Goal: Information Seeking & Learning: Learn about a topic

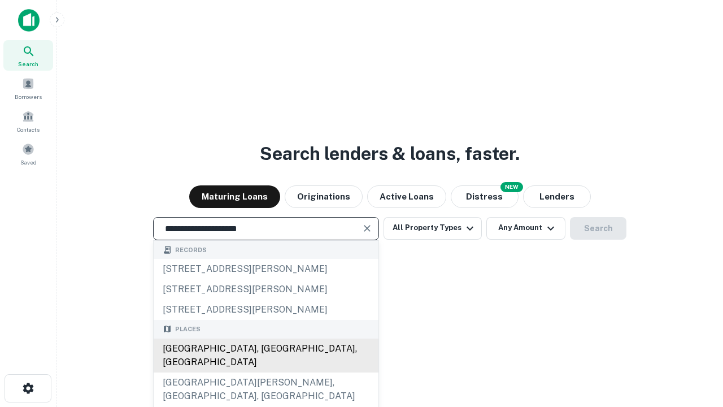
click at [266, 372] on div "[GEOGRAPHIC_DATA], [GEOGRAPHIC_DATA], [GEOGRAPHIC_DATA]" at bounding box center [266, 355] width 225 height 34
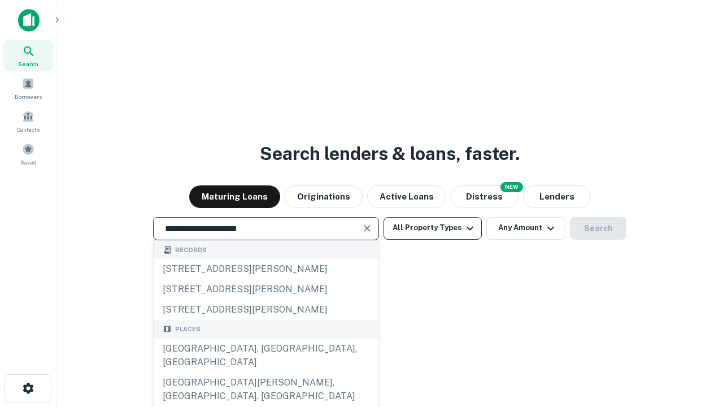
type input "**********"
click at [433, 228] on button "All Property Types" at bounding box center [433, 228] width 98 height 23
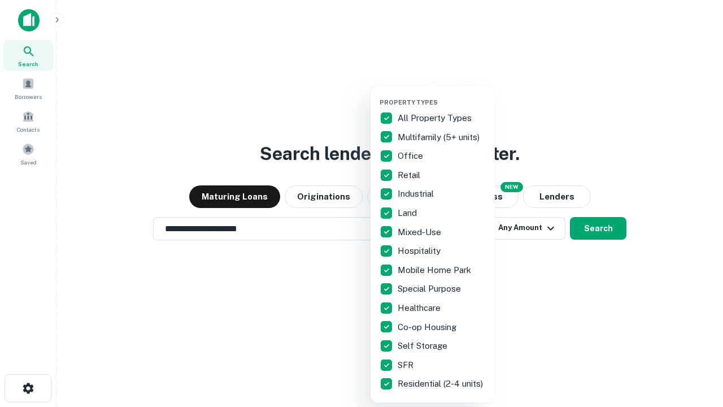
click at [442, 95] on button "button" at bounding box center [442, 95] width 124 height 1
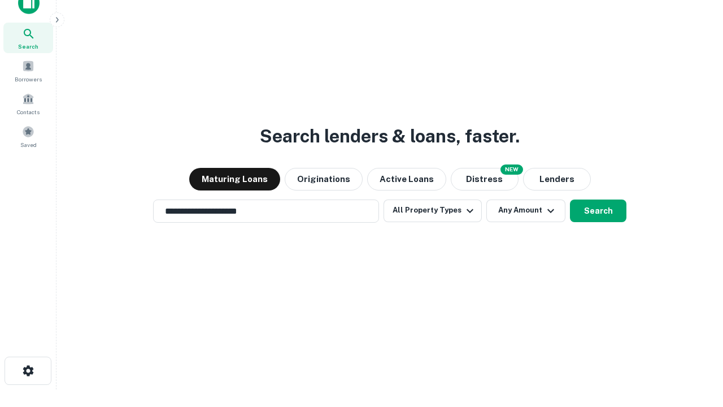
scroll to position [7, 136]
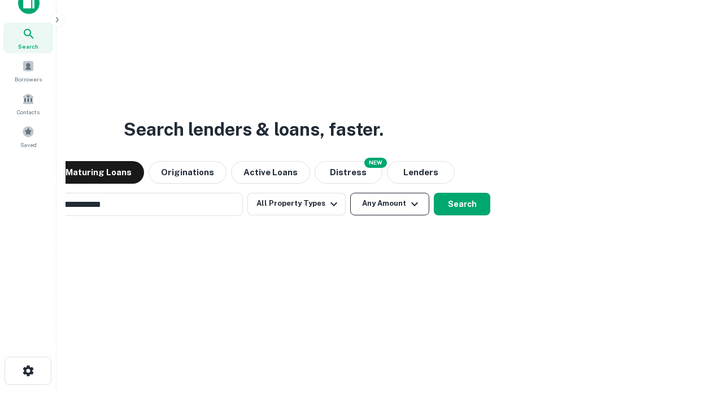
click at [350, 193] on button "Any Amount" at bounding box center [389, 204] width 79 height 23
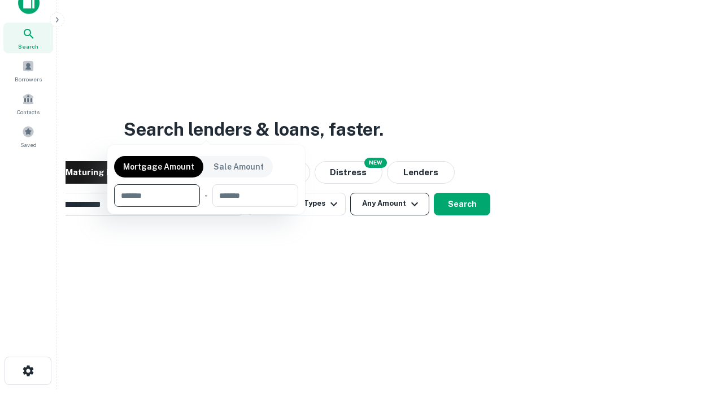
scroll to position [18, 0]
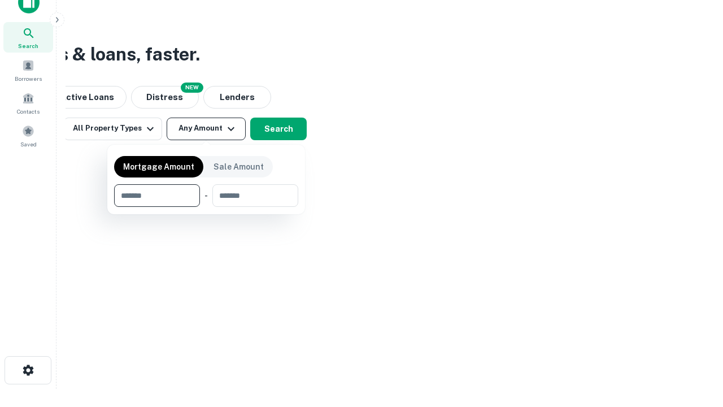
type input "*******"
click at [206, 207] on button "button" at bounding box center [206, 207] width 184 height 1
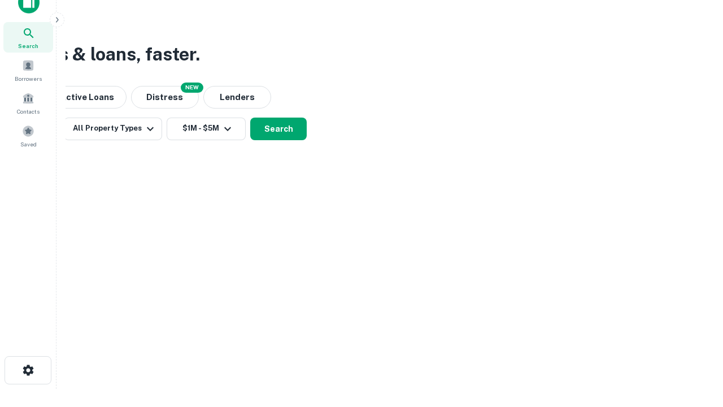
scroll to position [7, 208]
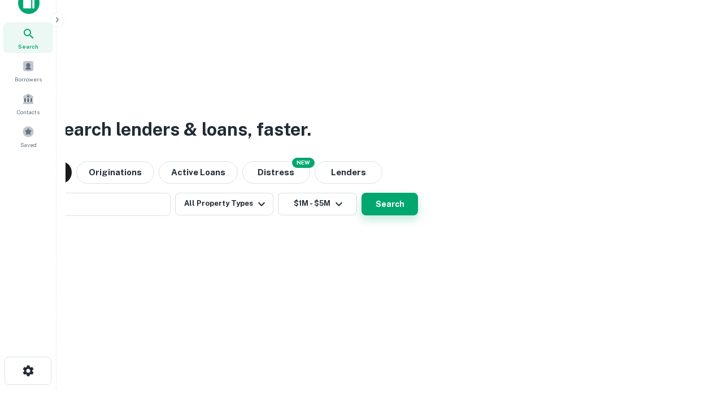
click at [362, 193] on button "Search" at bounding box center [390, 204] width 56 height 23
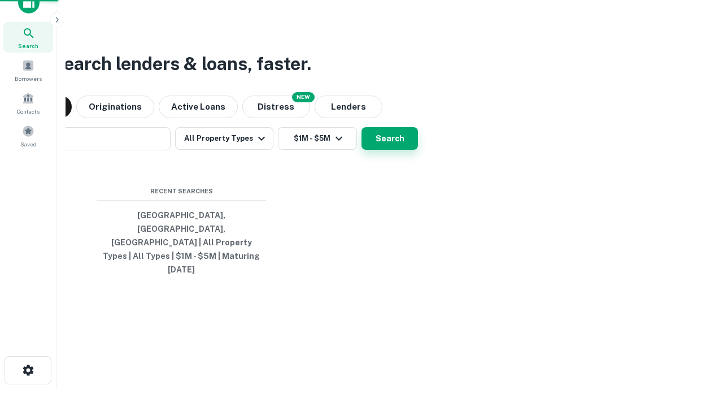
scroll to position [30, 320]
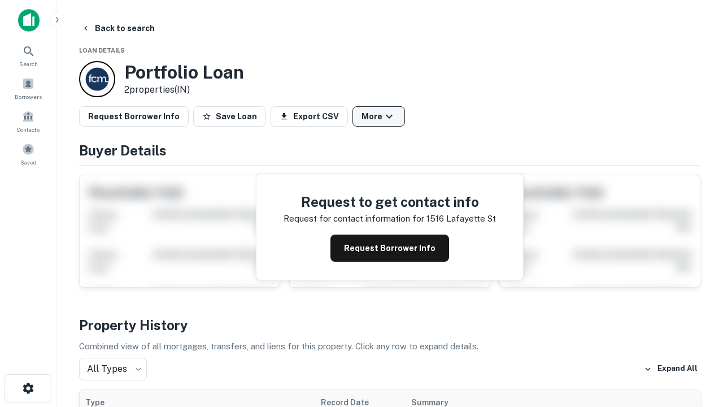
click at [379, 116] on button "More" at bounding box center [379, 116] width 53 height 20
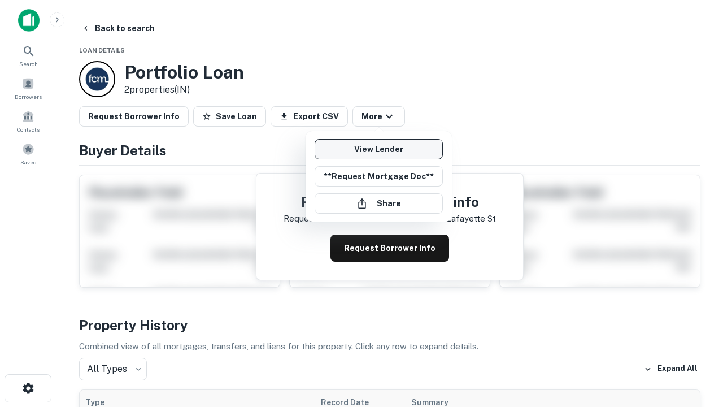
click at [379, 149] on link "View Lender" at bounding box center [379, 149] width 128 height 20
